Goal: Transaction & Acquisition: Book appointment/travel/reservation

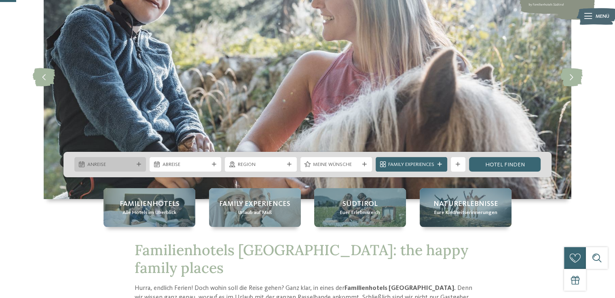
click at [140, 165] on icon at bounding box center [139, 164] width 4 height 4
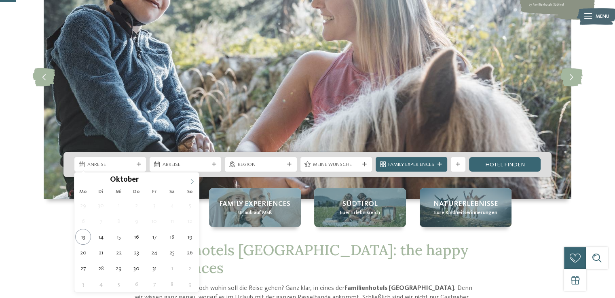
click at [194, 181] on icon at bounding box center [192, 182] width 6 height 6
click at [189, 179] on icon at bounding box center [192, 182] width 6 height 6
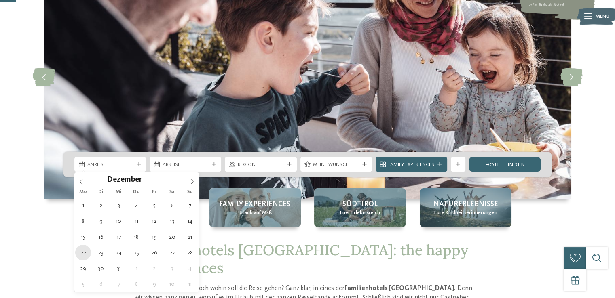
type div "[DATE]"
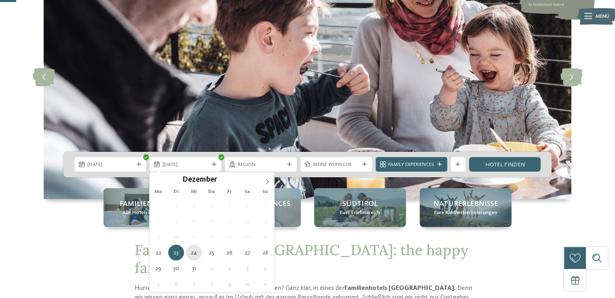
type div "[DATE]"
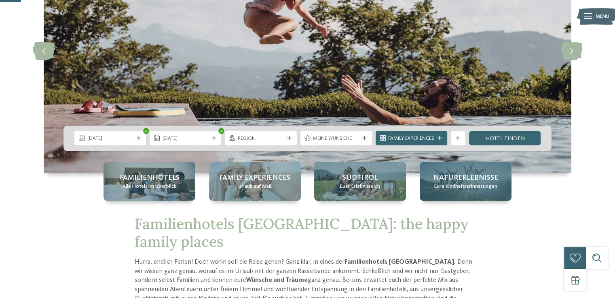
scroll to position [121, 0]
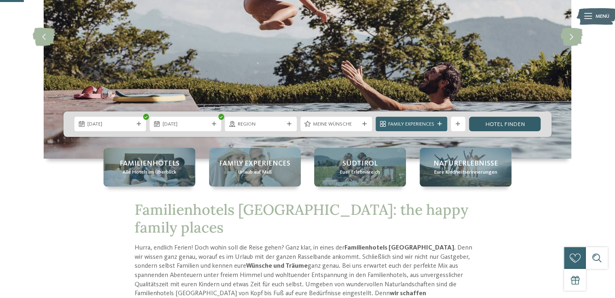
click at [513, 125] on link "Hotel finden" at bounding box center [505, 124] width 72 height 15
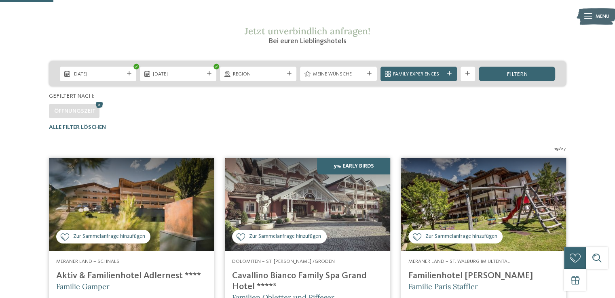
scroll to position [113, 0]
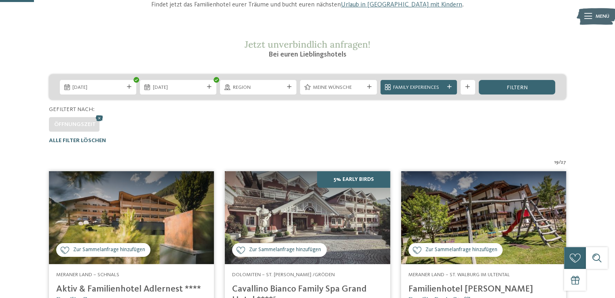
click at [369, 86] on icon at bounding box center [369, 87] width 4 height 4
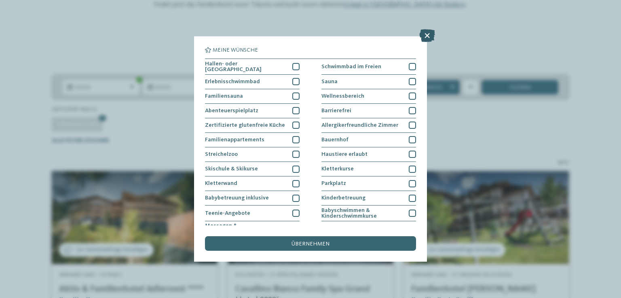
click at [424, 32] on icon at bounding box center [427, 35] width 16 height 13
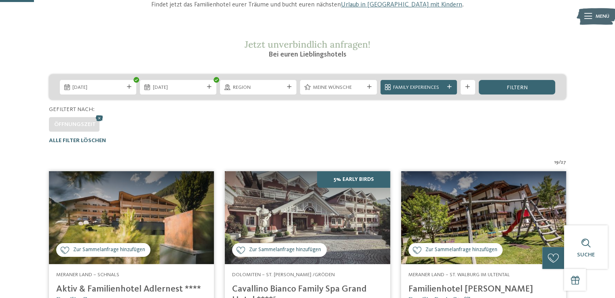
click at [451, 88] on icon at bounding box center [449, 87] width 4 height 4
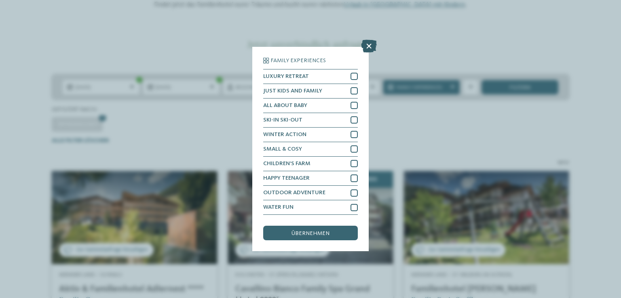
click at [370, 46] on icon at bounding box center [369, 46] width 16 height 13
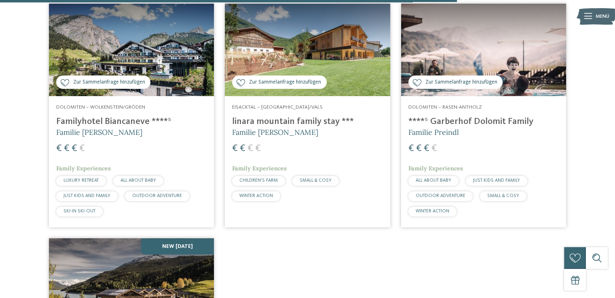
scroll to position [1527, 0]
